Goal: Subscribe to service/newsletter

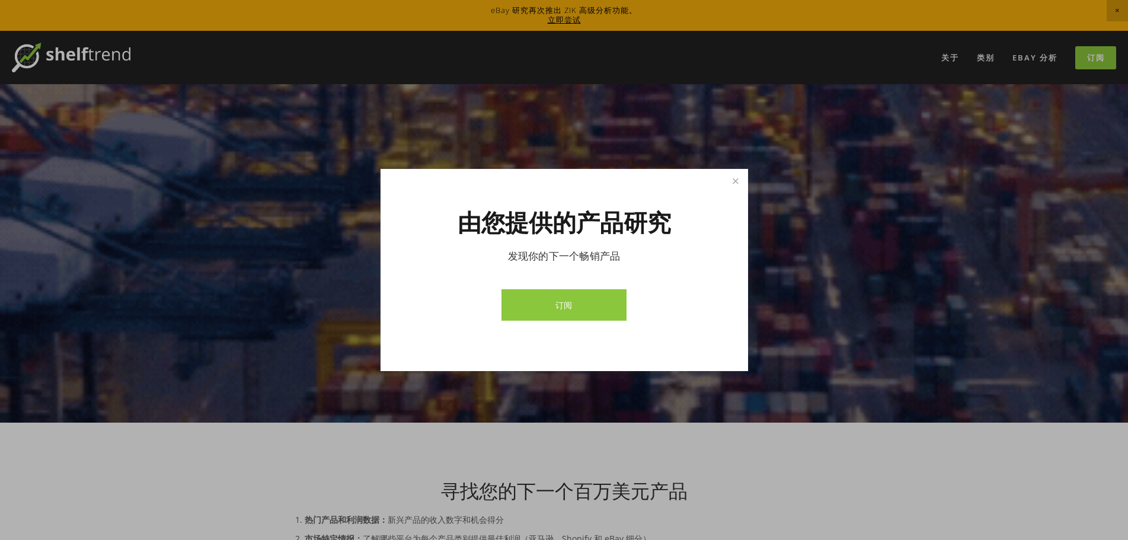
click at [567, 308] on font "订阅" at bounding box center [563, 304] width 17 height 11
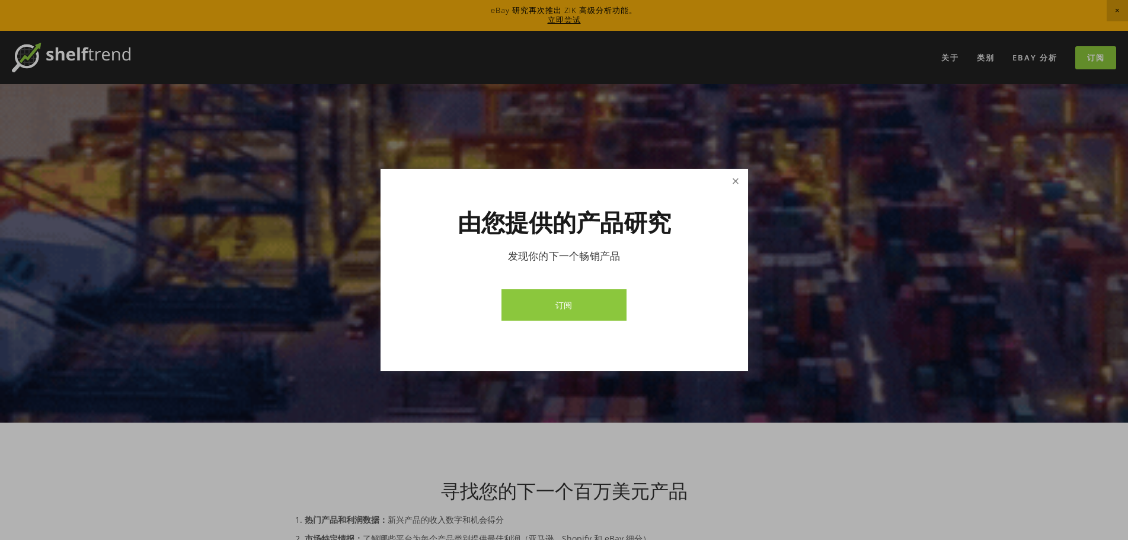
click at [733, 180] on link "关闭" at bounding box center [735, 181] width 21 height 21
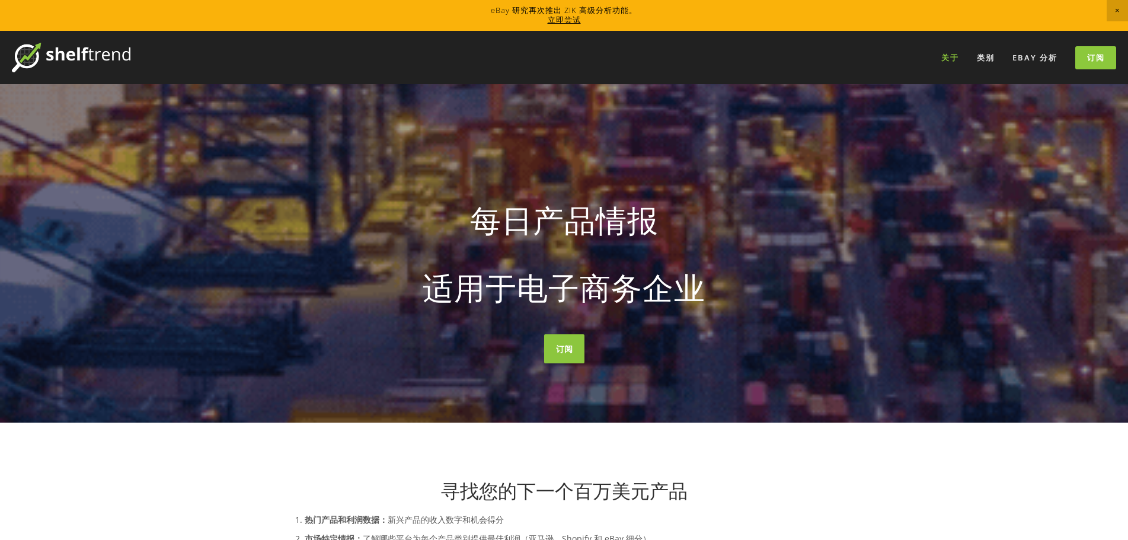
click at [948, 61] on font "关于" at bounding box center [950, 57] width 18 height 11
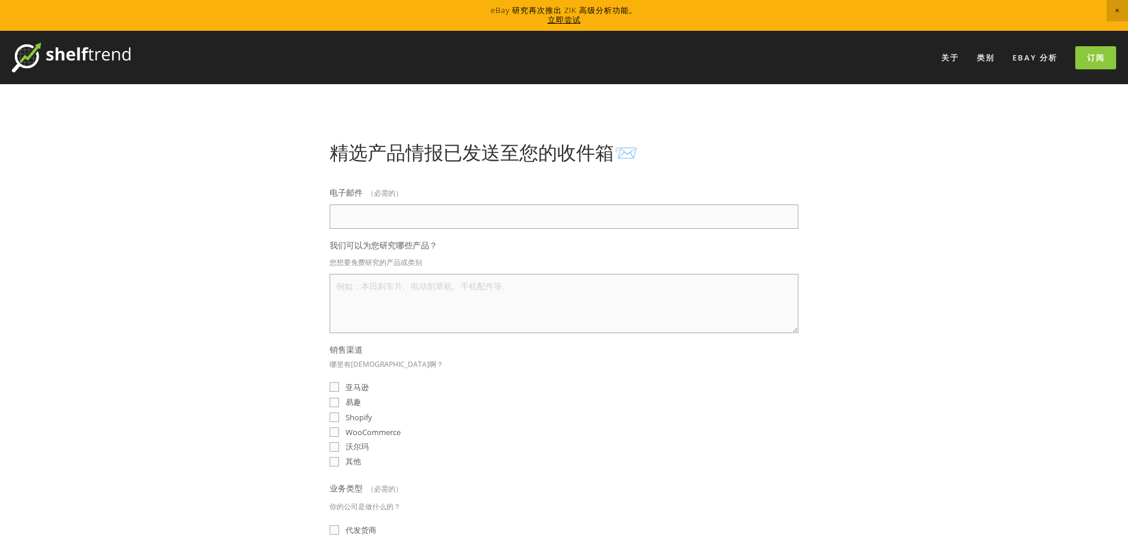
click at [334, 399] on input "易趣" at bounding box center [333, 402] width 9 height 9
checkbox input "true"
click at [393, 289] on textarea "我们可以为您研究哪些产品？" at bounding box center [563, 303] width 469 height 59
click at [1019, 59] on font "eBay 分析" at bounding box center [1034, 57] width 45 height 11
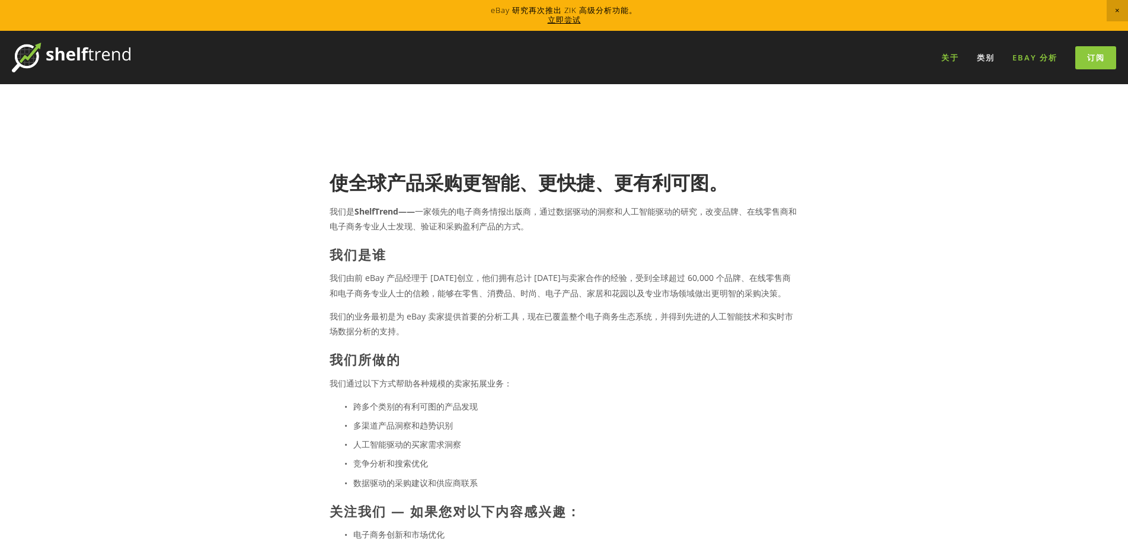
click at [1042, 56] on font "eBay 分析" at bounding box center [1034, 57] width 45 height 11
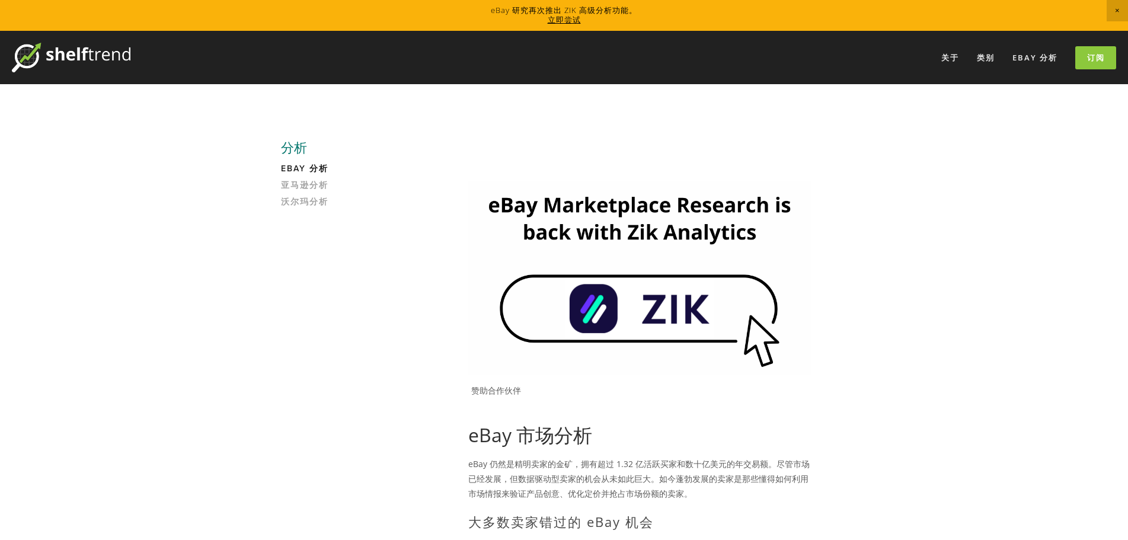
click at [558, 22] on font "立即尝试" at bounding box center [564, 19] width 33 height 11
